Goal: Task Accomplishment & Management: Manage account settings

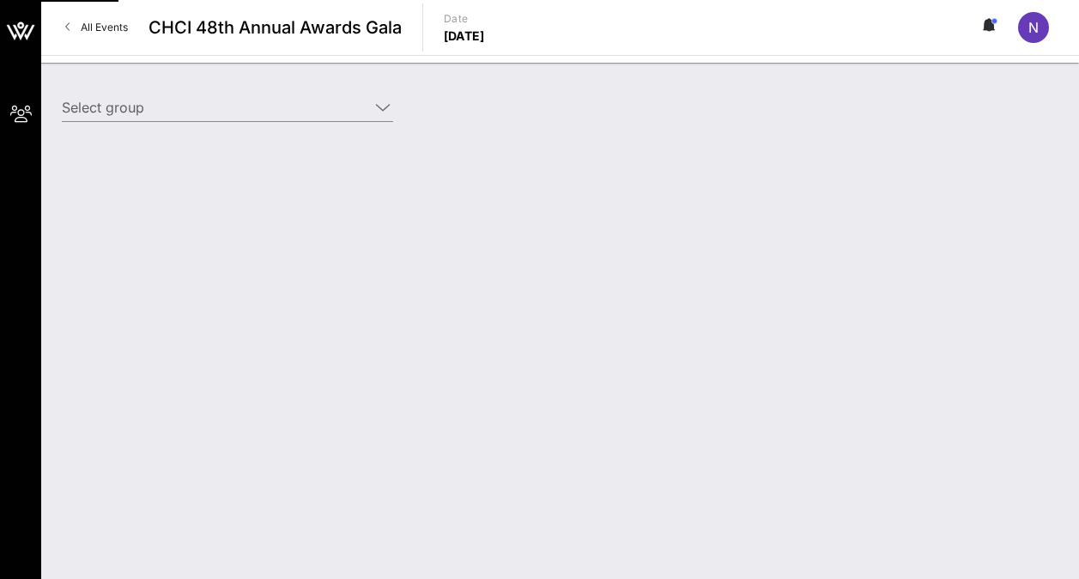
type input "Dell (Dell) [[PERSON_NAME] Jefferson, [EMAIL_ADDRESS][PERSON_NAME][DOMAIN_NAME]]"
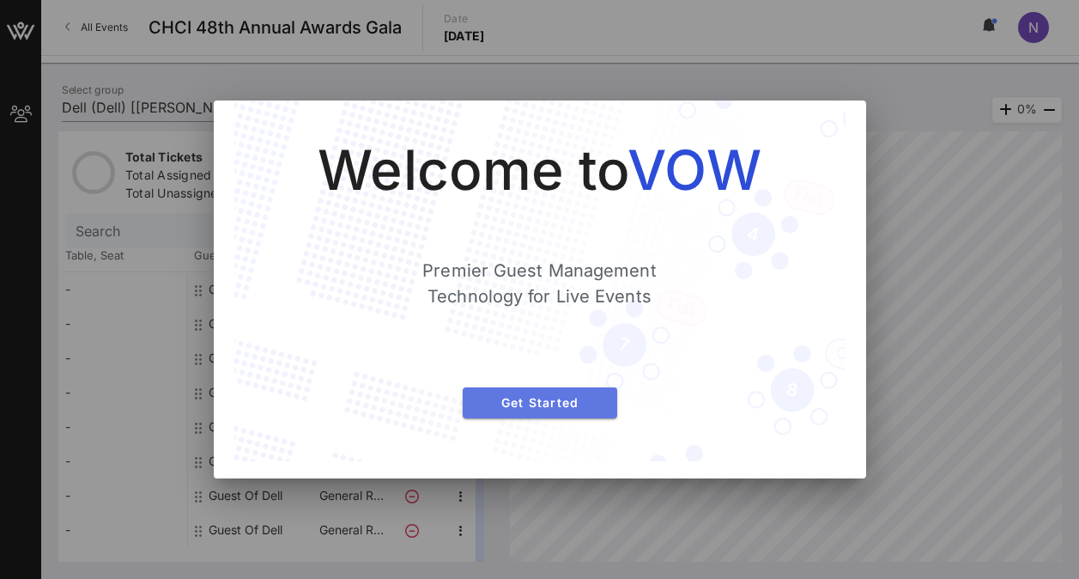
click at [565, 400] on span "Get Started" at bounding box center [539, 402] width 127 height 15
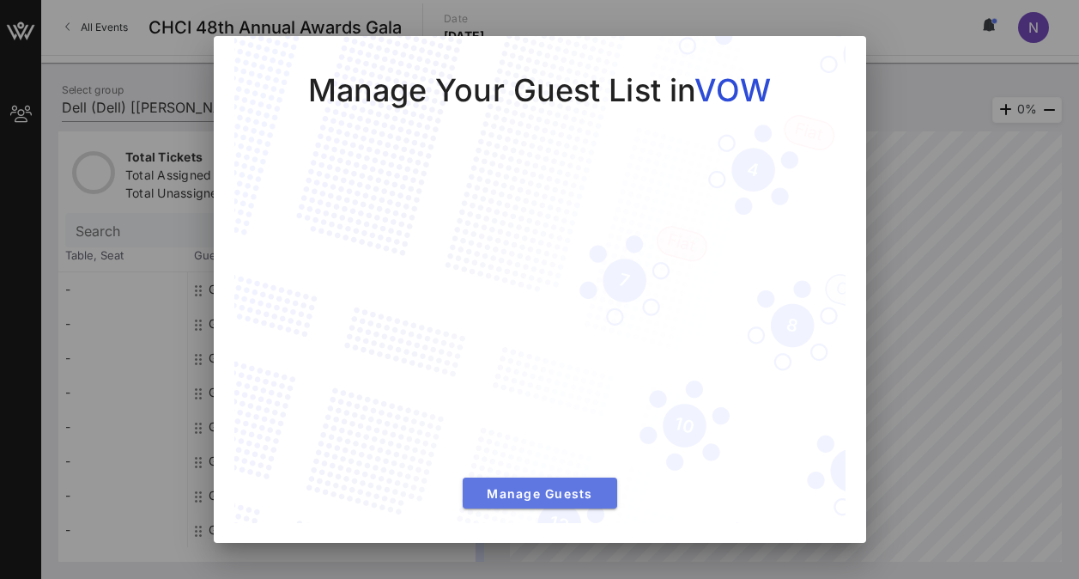
click at [579, 488] on span "Manage Guests" at bounding box center [539, 493] width 127 height 15
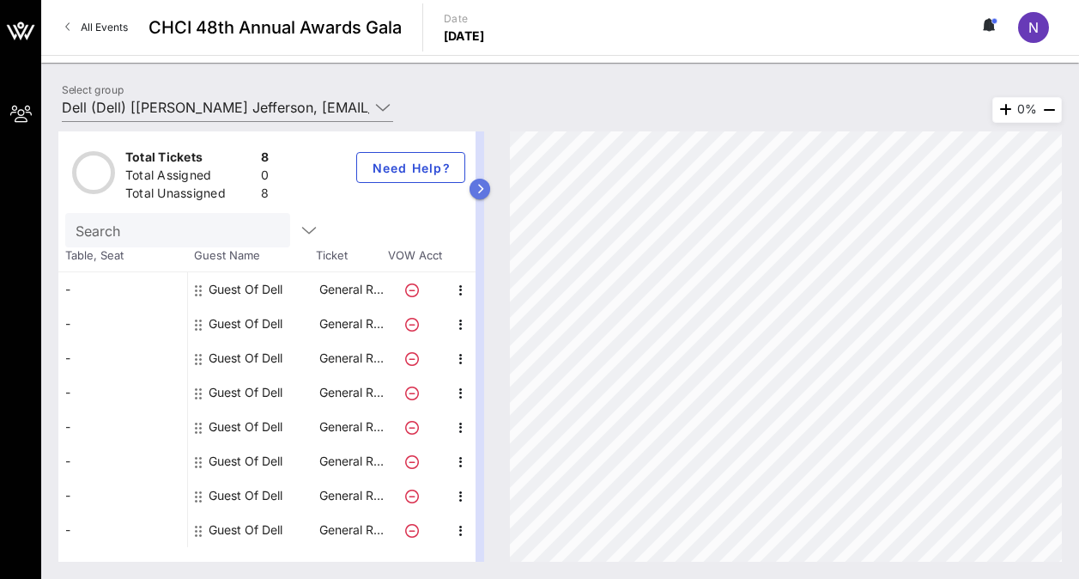
click at [487, 188] on button "button" at bounding box center [480, 189] width 21 height 21
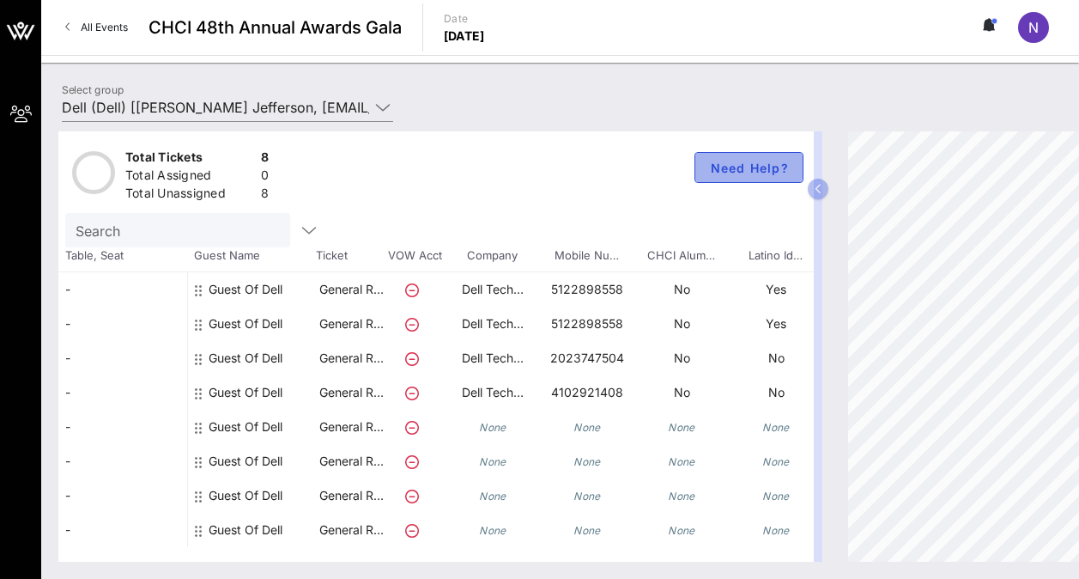
click at [767, 179] on button "Need Help?" at bounding box center [749, 167] width 109 height 31
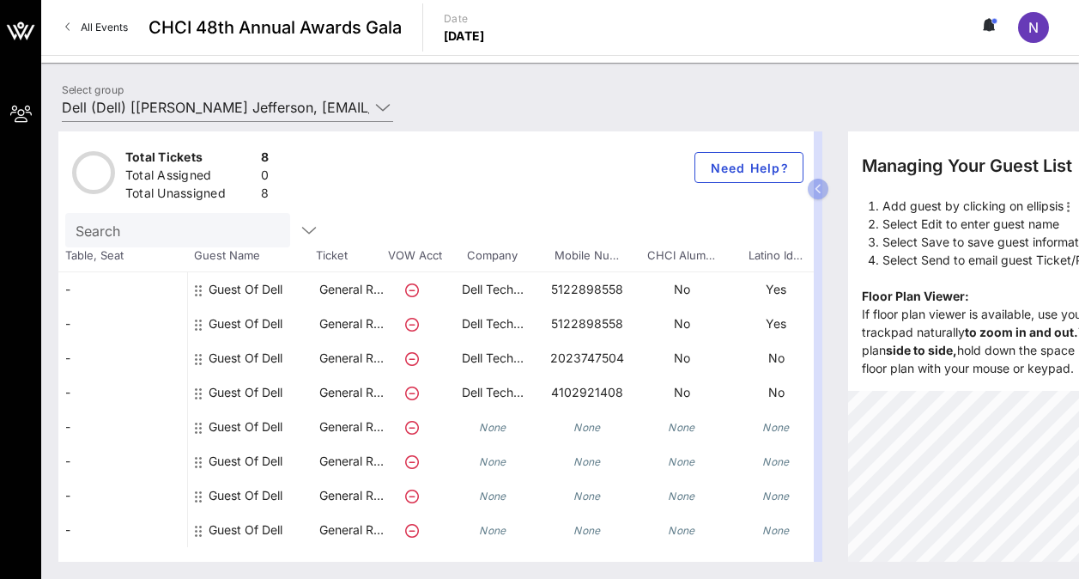
click at [200, 291] on icon at bounding box center [198, 290] width 7 height 14
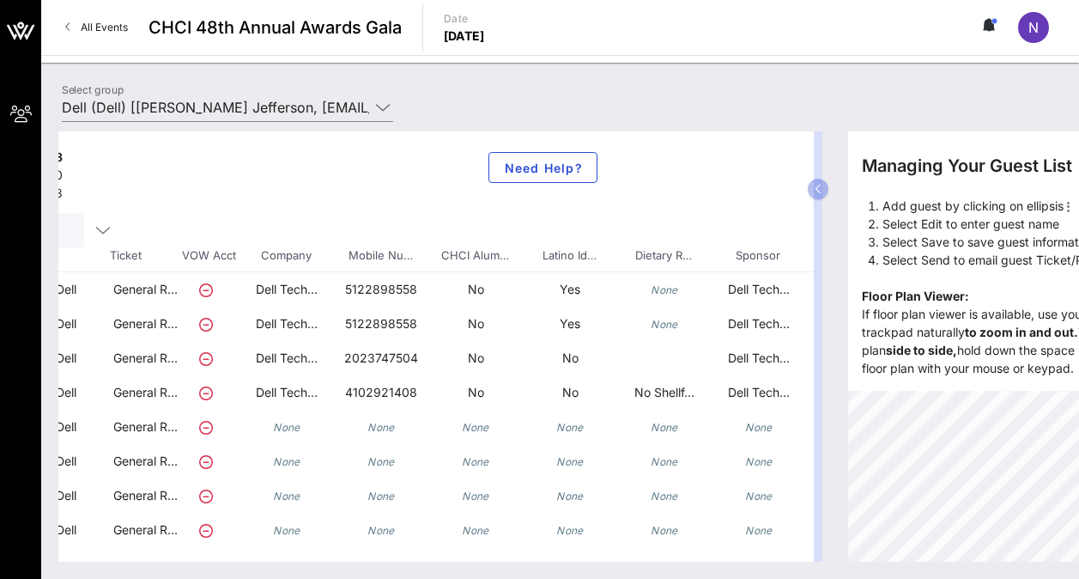
scroll to position [0, 228]
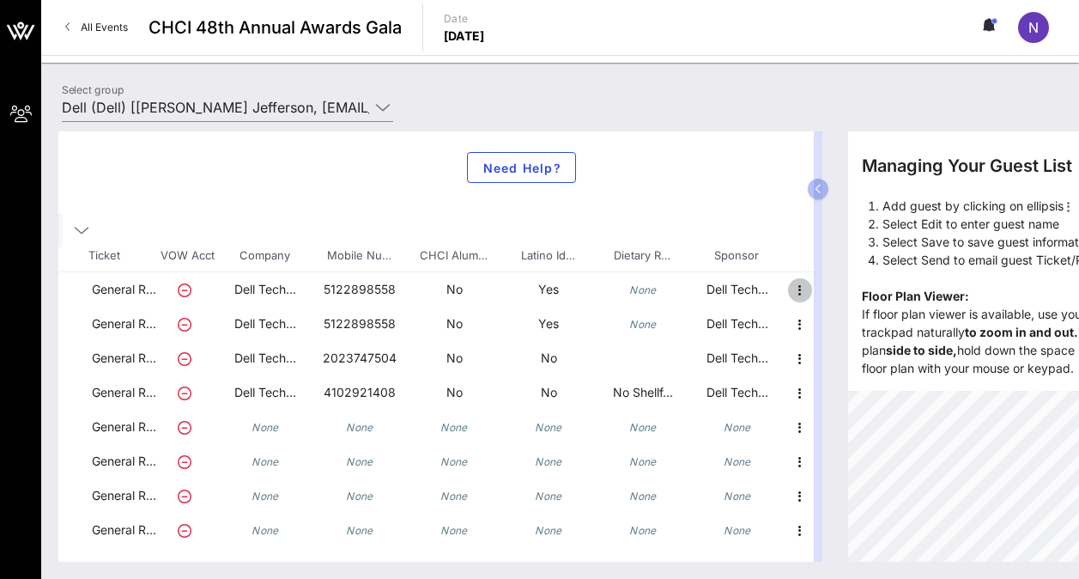
click at [802, 293] on icon "button" at bounding box center [800, 290] width 21 height 21
click at [800, 294] on icon "button" at bounding box center [800, 290] width 21 height 21
click at [832, 299] on div "Edit" at bounding box center [843, 295] width 34 height 14
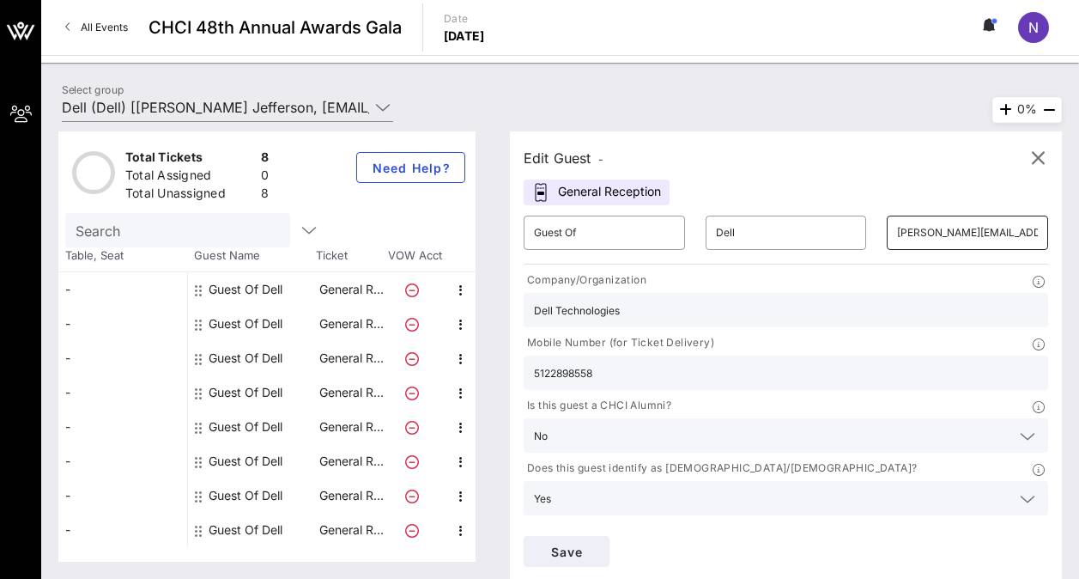
click at [897, 234] on input "[PERSON_NAME][EMAIL_ADDRESS][PERSON_NAME][DOMAIN_NAME]" at bounding box center [967, 232] width 141 height 27
click at [1040, 158] on icon "button" at bounding box center [1038, 158] width 21 height 21
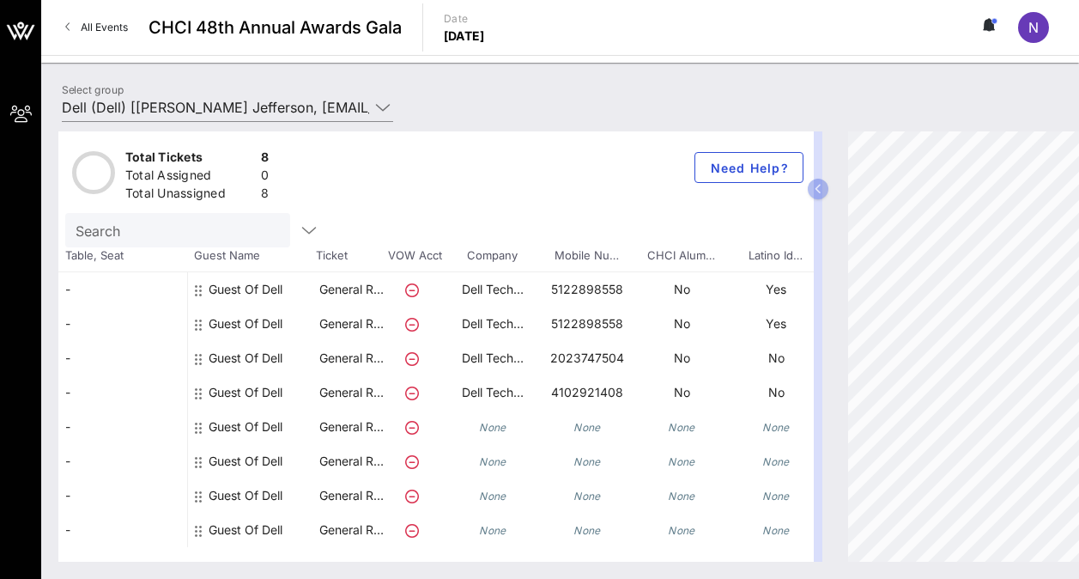
scroll to position [0, 228]
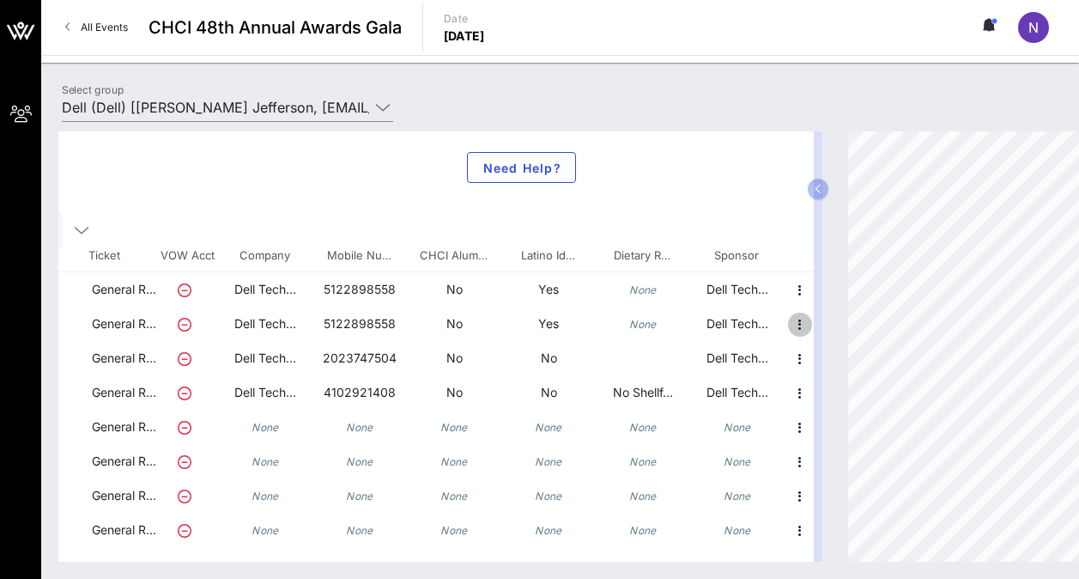
click at [798, 331] on icon "button" at bounding box center [800, 324] width 21 height 21
click at [840, 334] on div "Edit" at bounding box center [843, 330] width 34 height 14
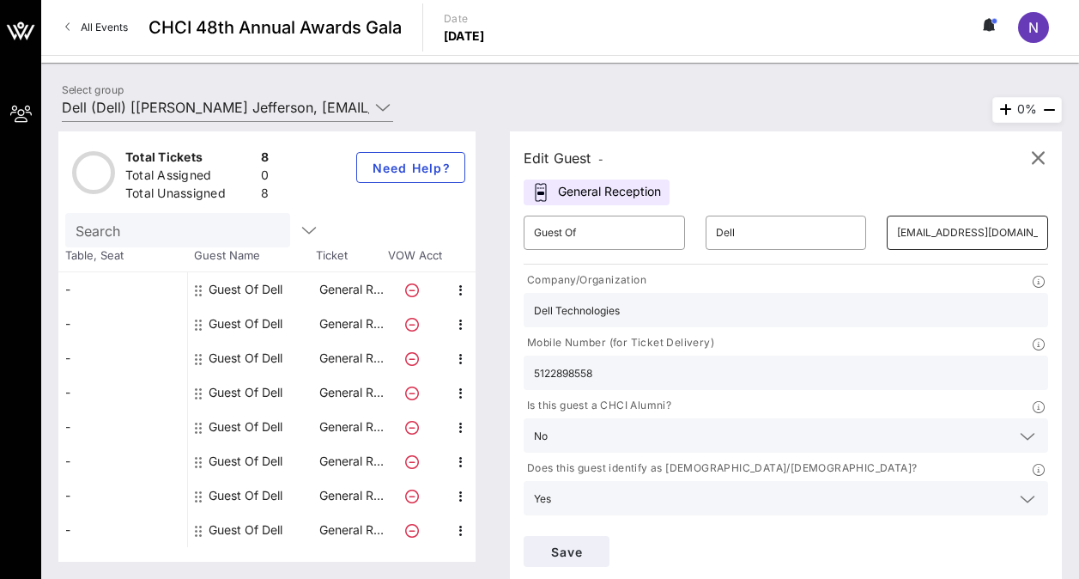
click at [901, 236] on div "​ [EMAIL_ADDRESS][DOMAIN_NAME]" at bounding box center [967, 232] width 161 height 34
drag, startPoint x: 886, startPoint y: 235, endPoint x: 832, endPoint y: 221, distance: 55.8
click at [897, 221] on input "[EMAIL_ADDRESS][DOMAIN_NAME]" at bounding box center [967, 232] width 141 height 27
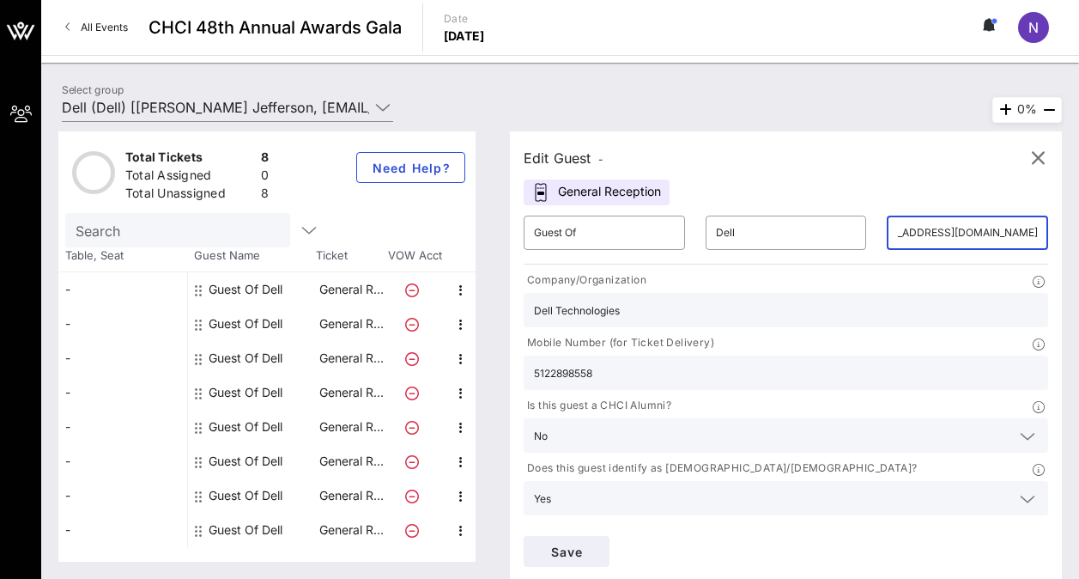
click at [897, 221] on input "[EMAIL_ADDRESS][DOMAIN_NAME]" at bounding box center [967, 232] width 141 height 27
click at [897, 240] on input "[EMAIL_ADDRESS][DOMAIN_NAME]" at bounding box center [967, 232] width 141 height 27
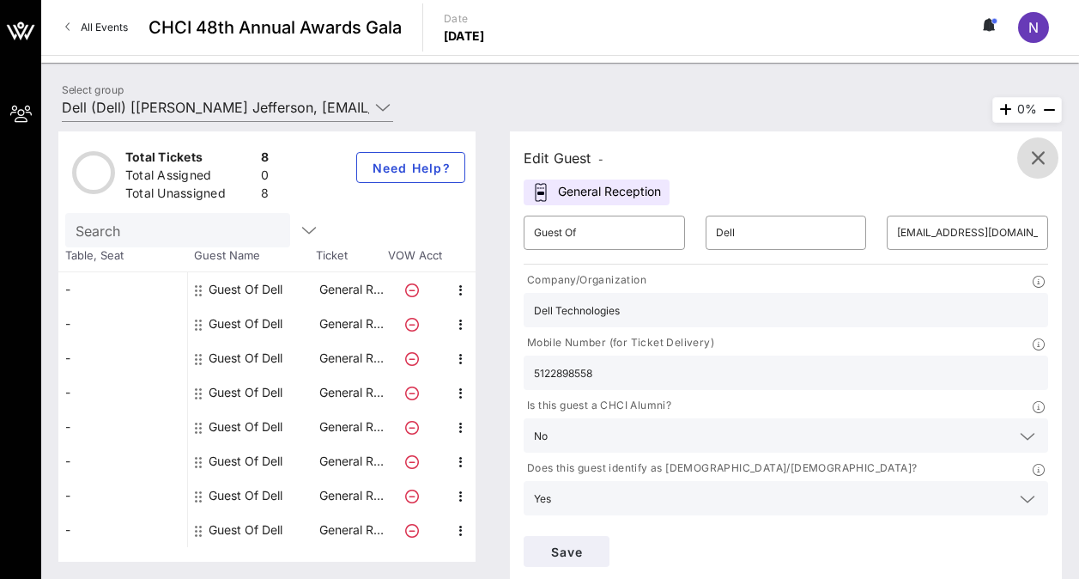
click at [1041, 165] on icon "button" at bounding box center [1038, 158] width 21 height 21
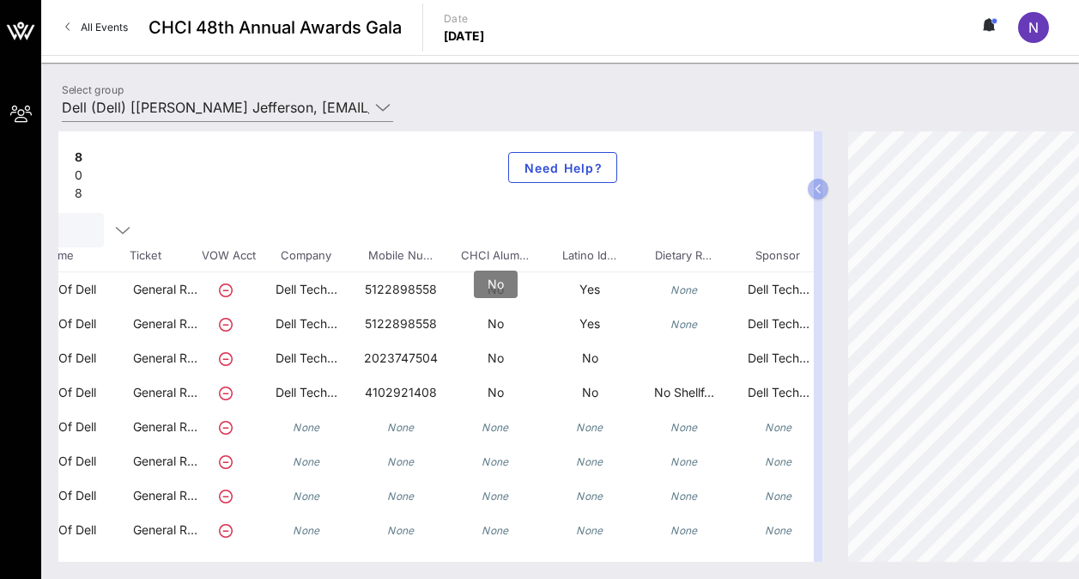
scroll to position [0, 228]
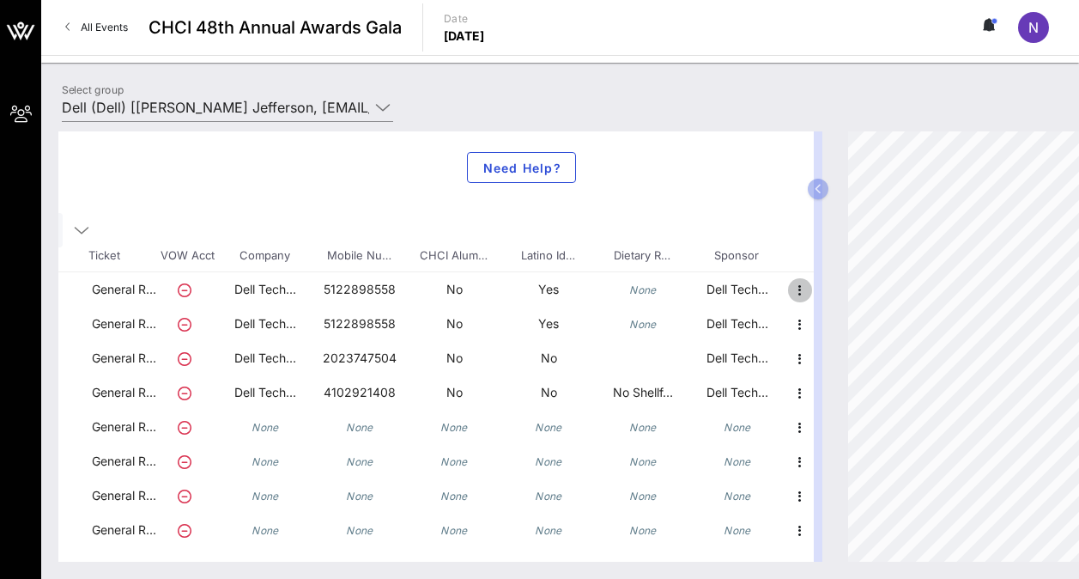
click at [797, 290] on icon "button" at bounding box center [800, 290] width 21 height 21
click at [821, 294] on div "Edit" at bounding box center [843, 295] width 62 height 34
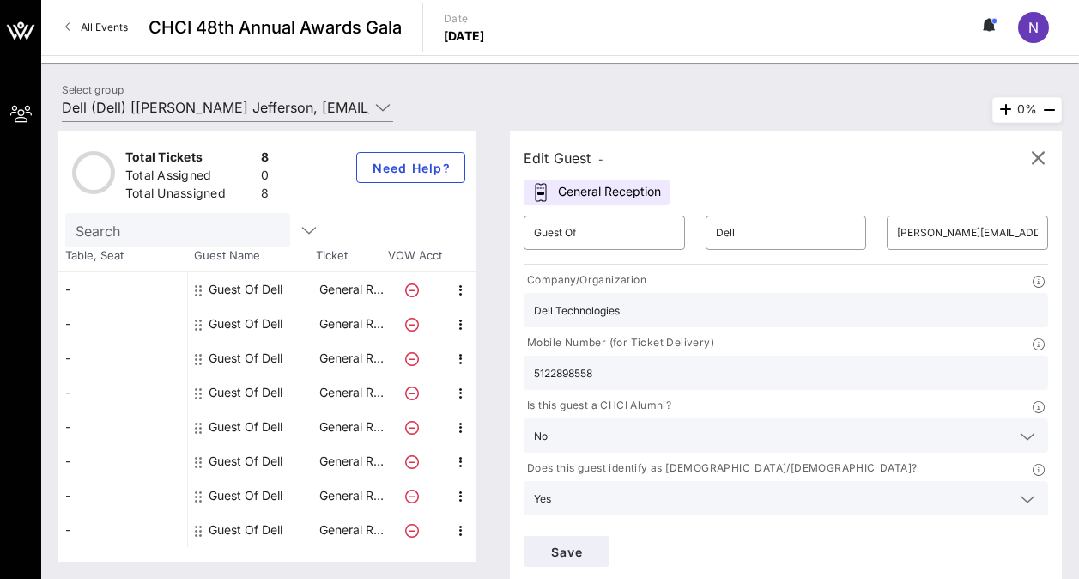
scroll to position [0, 0]
click at [746, 113] on div "Select group Dell (Dell) [[PERSON_NAME] Jefferson, [EMAIL_ADDRESS][PERSON_NAME]…" at bounding box center [560, 110] width 1017 height 60
click at [1043, 154] on icon "button" at bounding box center [1038, 158] width 21 height 21
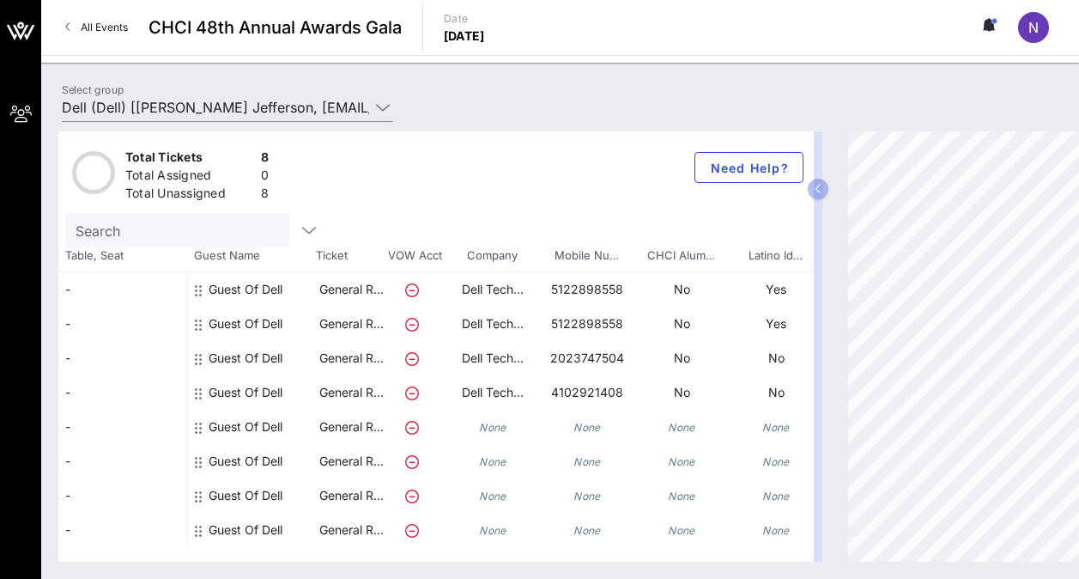
click at [385, 117] on div "Total Tickets 8 Total Assigned 0 Total Unassigned 8 Need Help? Search Table, Se…" at bounding box center [560, 346] width 1038 height 464
click at [386, 111] on icon at bounding box center [382, 107] width 15 height 21
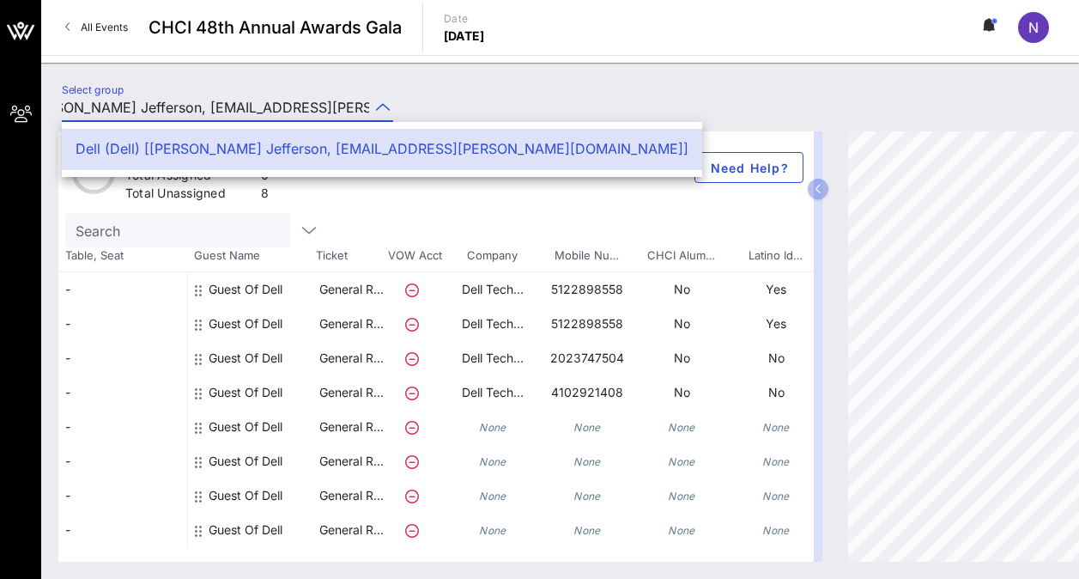
click at [441, 104] on div "Select group Dell (Dell) [[PERSON_NAME] Jefferson, [EMAIL_ADDRESS][PERSON_NAME]…" at bounding box center [560, 110] width 1017 height 60
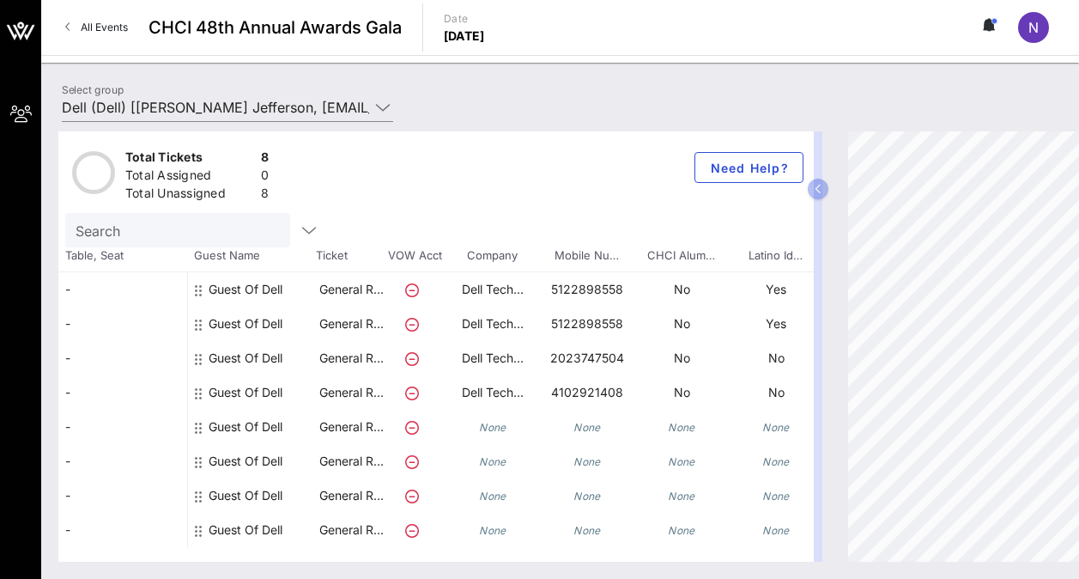
click at [224, 221] on input "Search" at bounding box center [176, 230] width 201 height 22
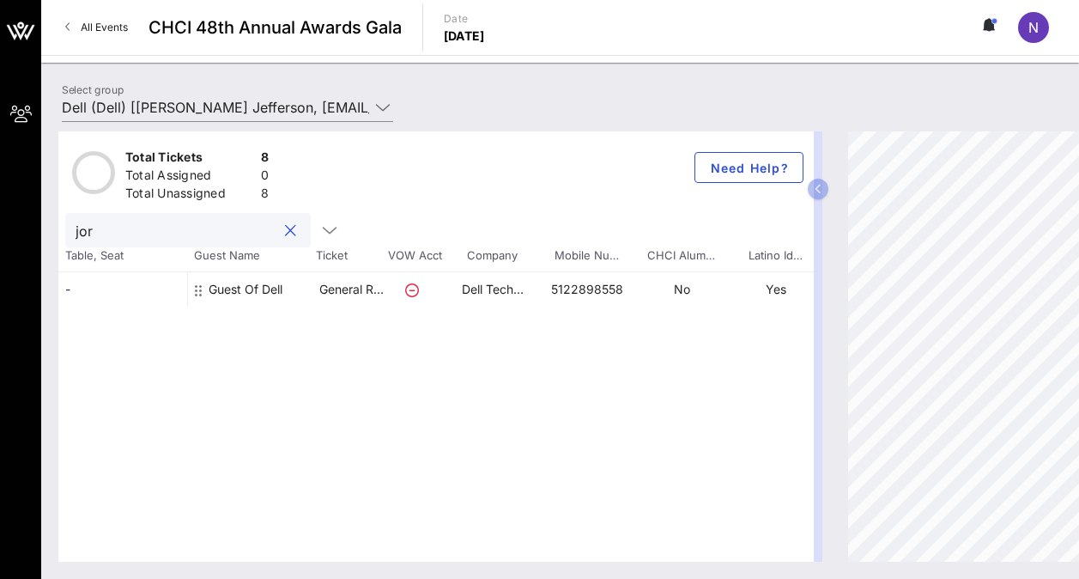
click at [452, 288] on p "Dell Tech…" at bounding box center [493, 289] width 94 height 34
click at [766, 175] on button "Need Help?" at bounding box center [749, 167] width 109 height 31
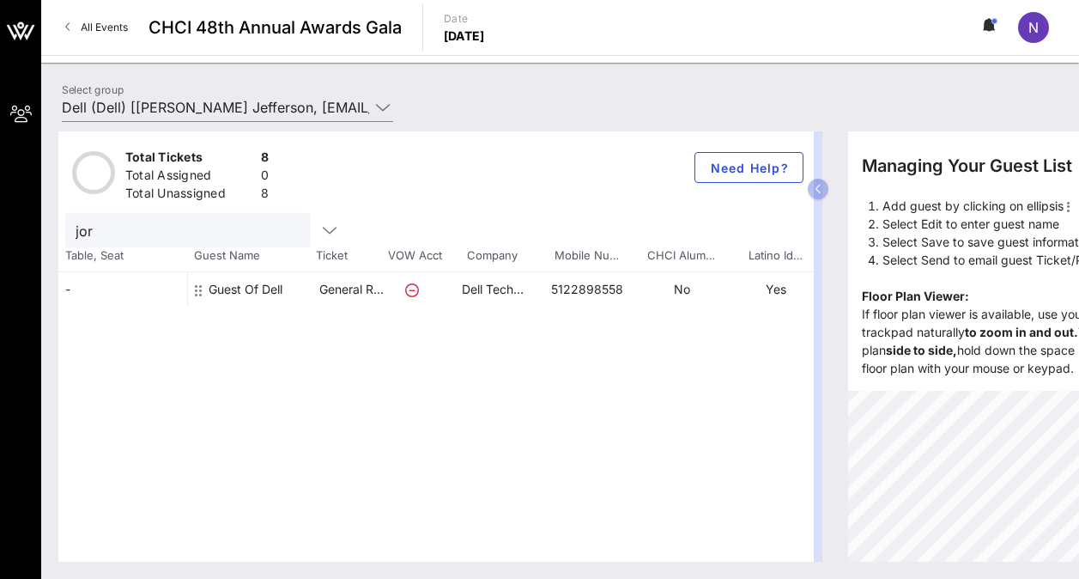
click at [813, 434] on div "Total Tickets 8 Total Assigned 0 Total Unassigned 8 Need Help? jor Table, Seat …" at bounding box center [435, 346] width 755 height 430
click at [199, 290] on icon at bounding box center [198, 290] width 7 height 14
click at [231, 252] on span "Guest Name" at bounding box center [251, 255] width 129 height 17
click at [297, 287] on div "Guest Of Dell" at bounding box center [252, 296] width 129 height 48
click at [381, 294] on p "General R…" at bounding box center [351, 289] width 69 height 34
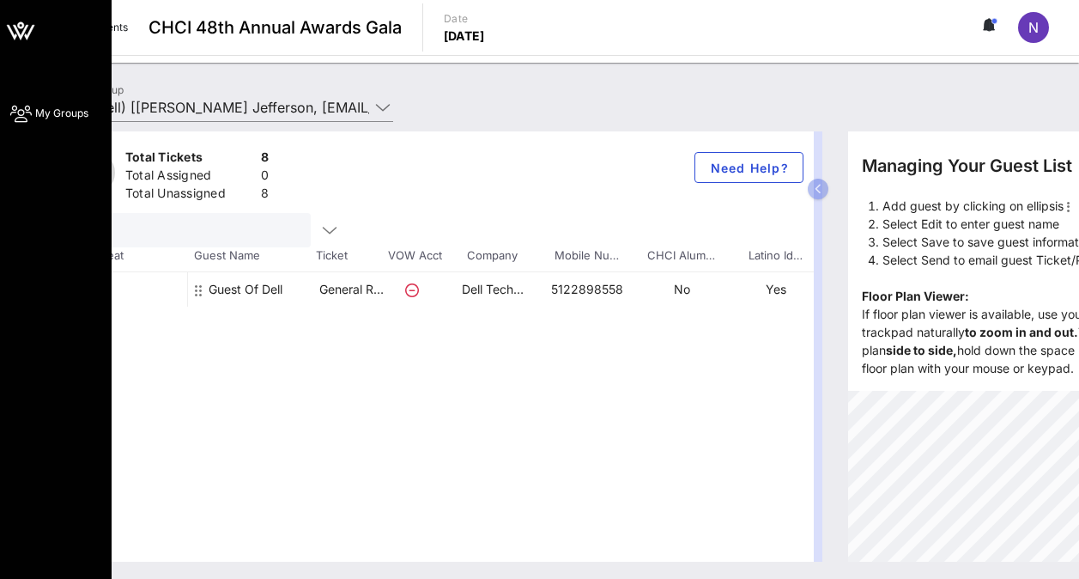
click at [9, 107] on div "My Groups" at bounding box center [56, 289] width 112 height 579
click at [62, 107] on span "My Groups" at bounding box center [61, 113] width 53 height 15
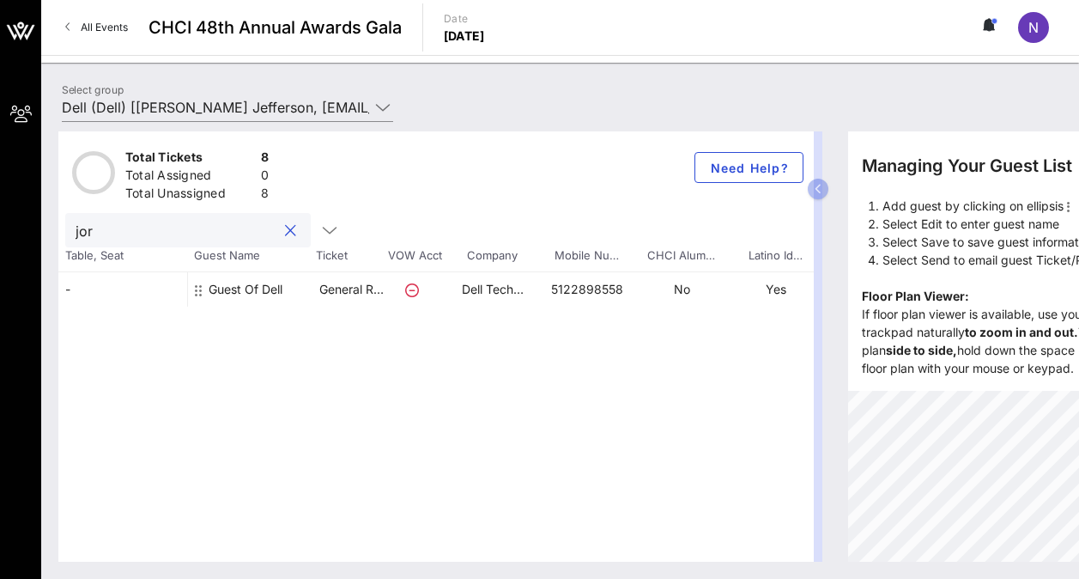
click at [195, 221] on input "jor" at bounding box center [176, 230] width 201 height 22
type input "j"
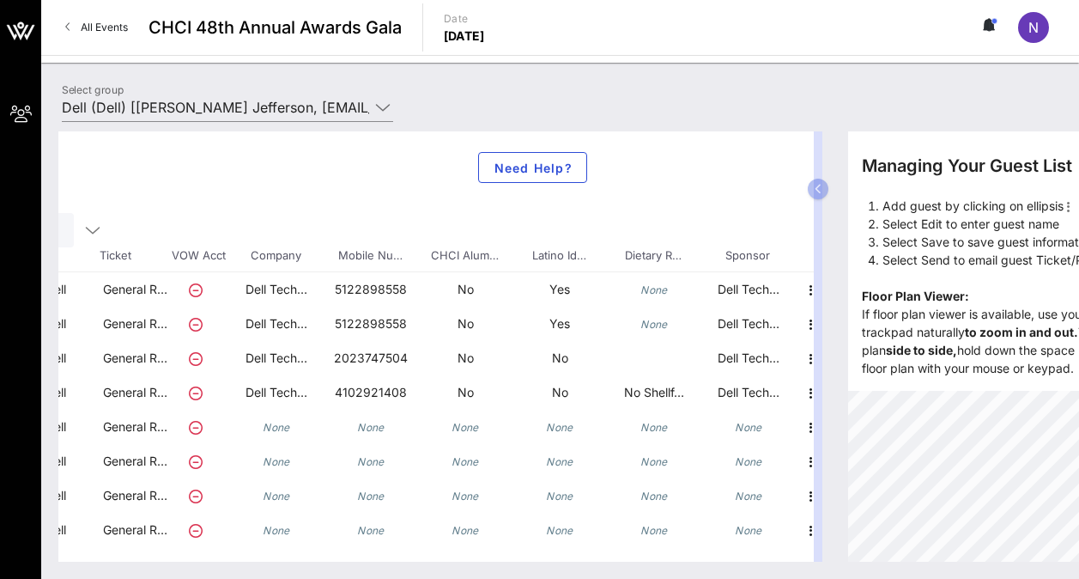
scroll to position [0, 228]
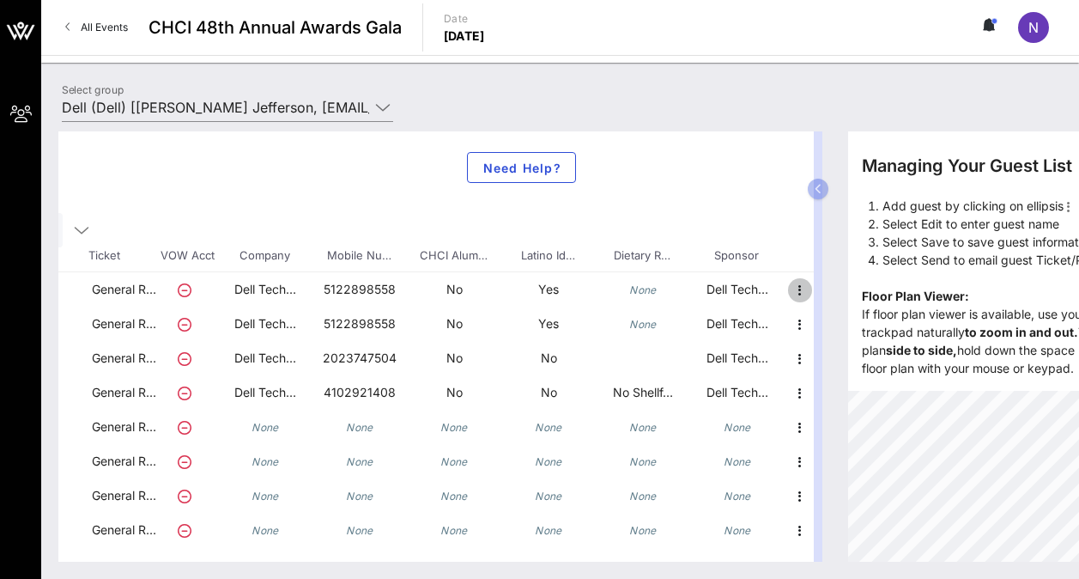
click at [800, 289] on icon "button" at bounding box center [800, 290] width 21 height 21
click at [827, 297] on div "Edit" at bounding box center [843, 295] width 34 height 14
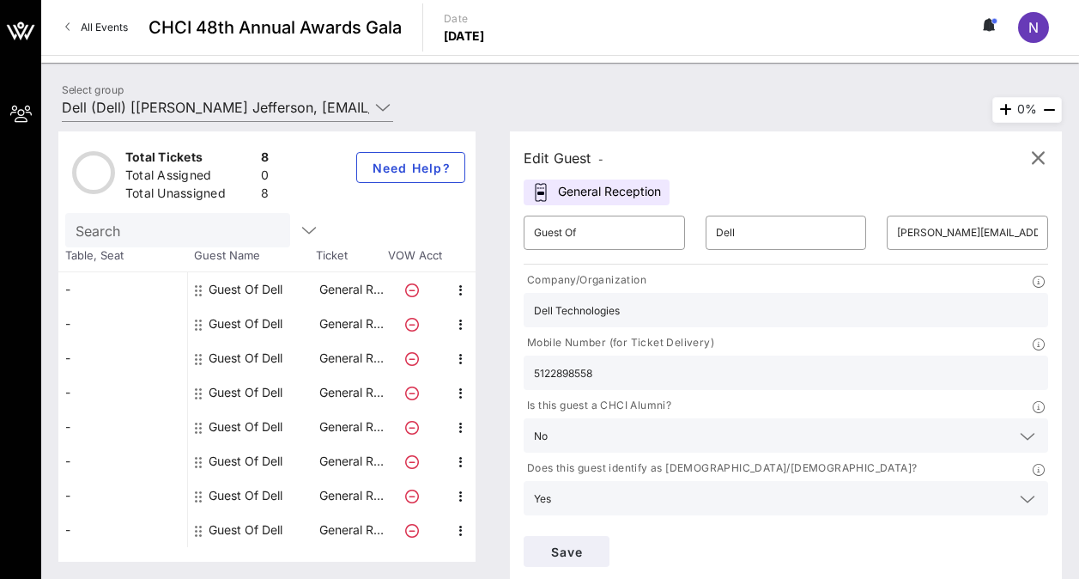
scroll to position [0, 0]
click at [1037, 148] on icon "button" at bounding box center [1038, 158] width 21 height 21
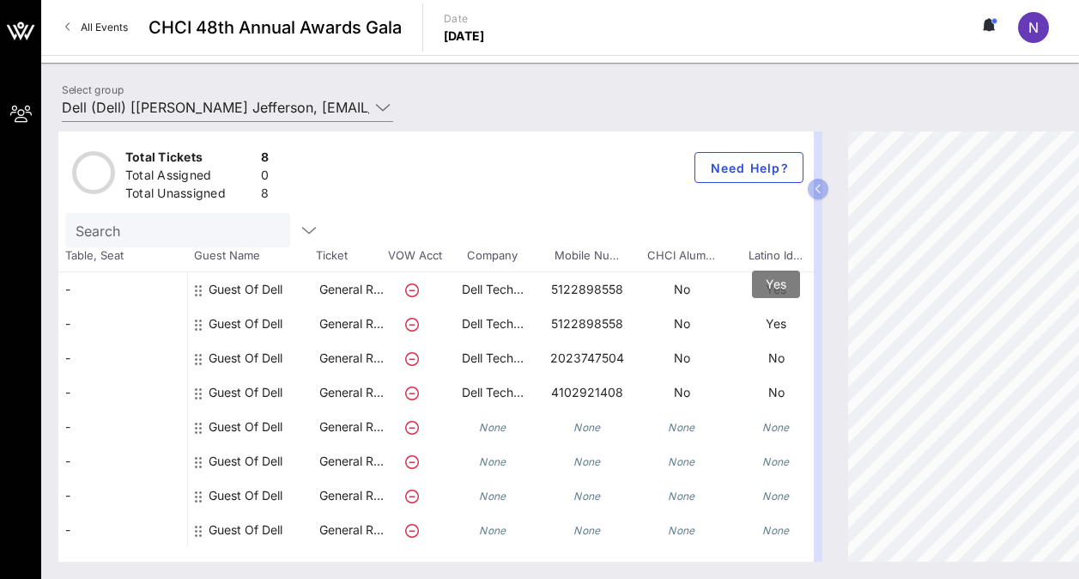
scroll to position [0, 228]
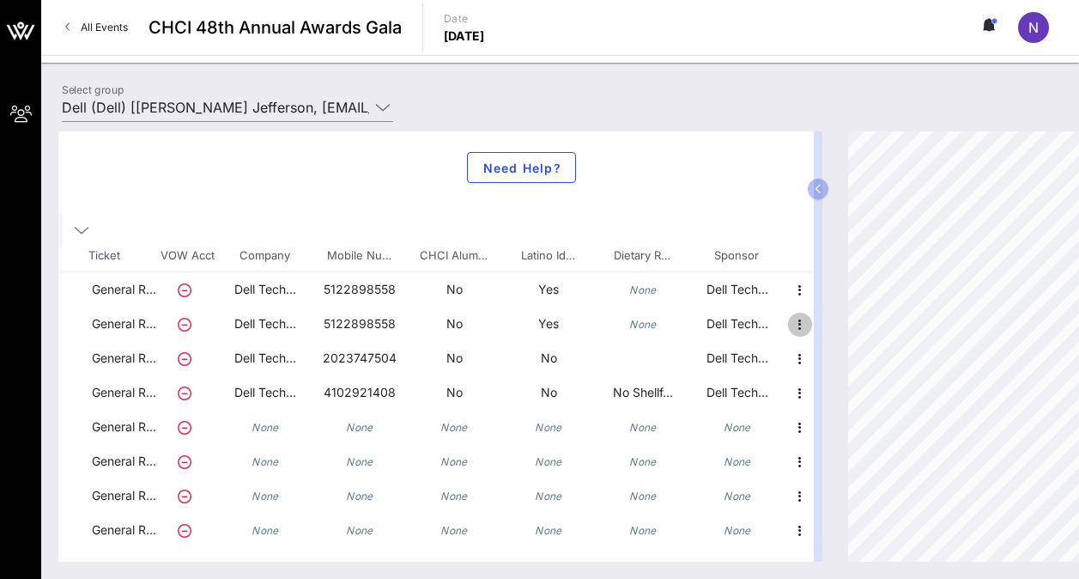
click at [804, 323] on icon "button" at bounding box center [800, 324] width 21 height 21
click at [825, 330] on div "Edit" at bounding box center [843, 329] width 62 height 34
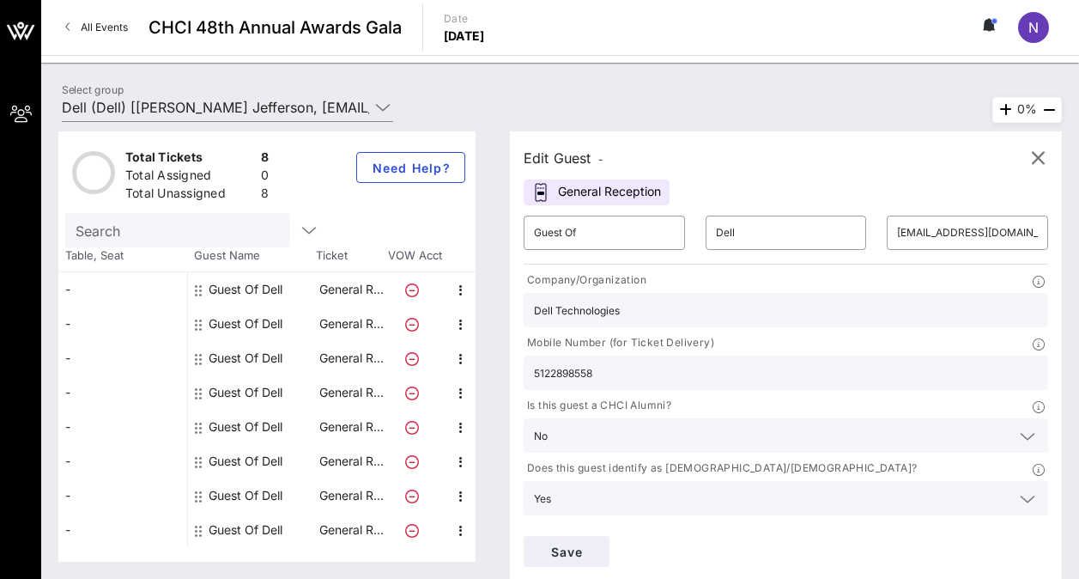
scroll to position [0, 0]
